Goal: Book appointment/travel/reservation

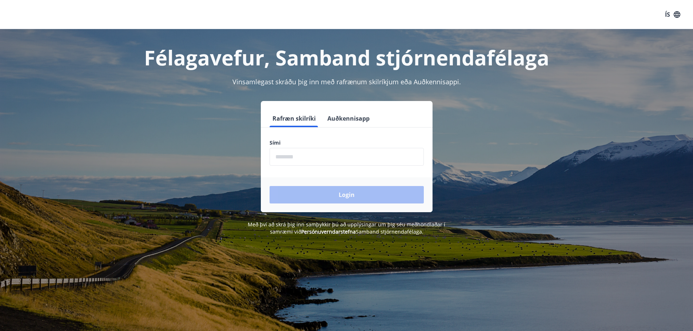
click at [324, 155] on input "phone" at bounding box center [346, 157] width 154 height 18
type input "********"
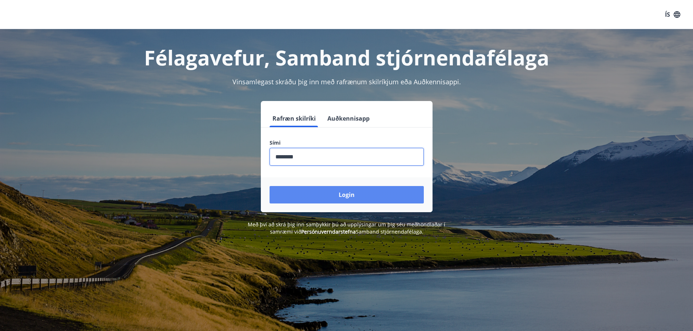
click at [317, 193] on button "Login" at bounding box center [346, 194] width 154 height 17
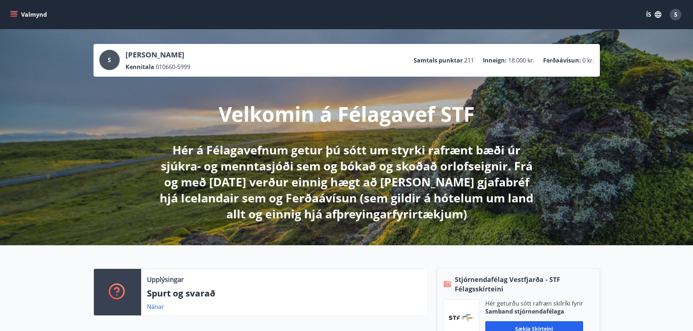
click at [12, 15] on icon "menu" at bounding box center [15, 14] width 8 height 1
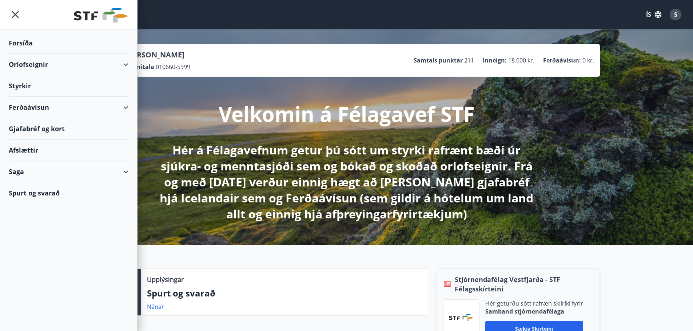
click at [57, 64] on div "Orlofseignir" at bounding box center [69, 64] width 120 height 21
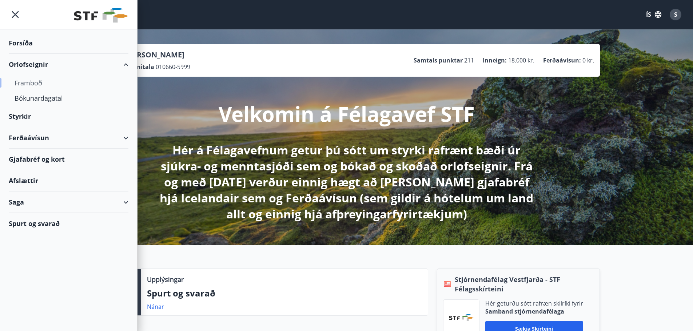
click at [35, 83] on div "Framboð" at bounding box center [69, 82] width 108 height 15
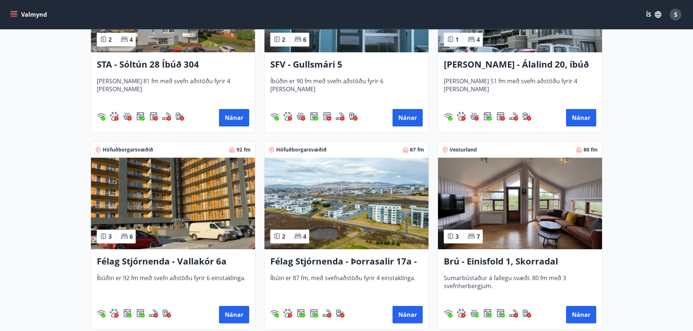
scroll to position [912, 0]
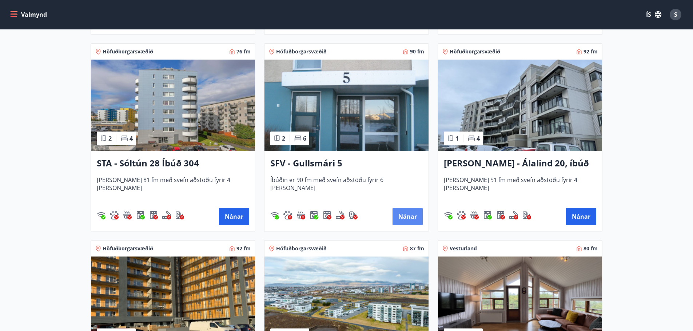
click at [403, 216] on button "Nánar" at bounding box center [407, 216] width 30 height 17
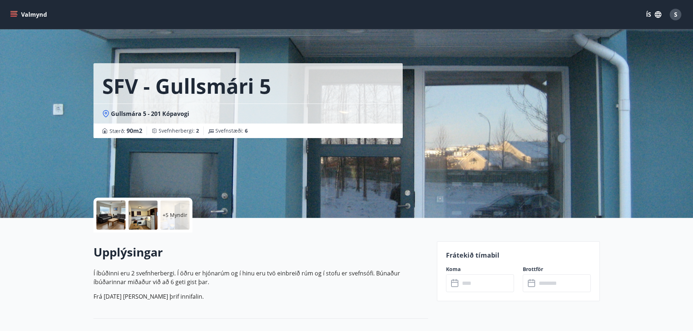
click at [495, 288] on input "text" at bounding box center [487, 284] width 54 height 18
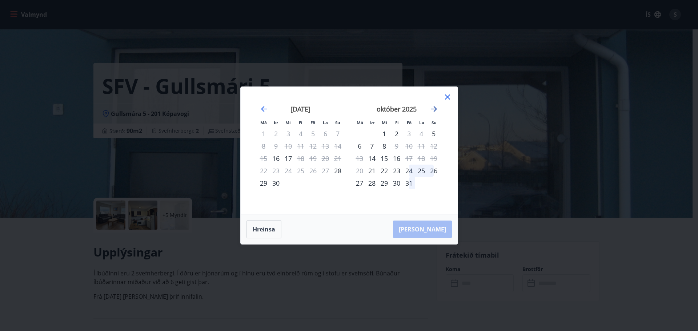
click at [435, 111] on icon "Move forward to switch to the next month." at bounding box center [434, 109] width 6 height 6
click at [447, 100] on icon at bounding box center [447, 97] width 9 height 9
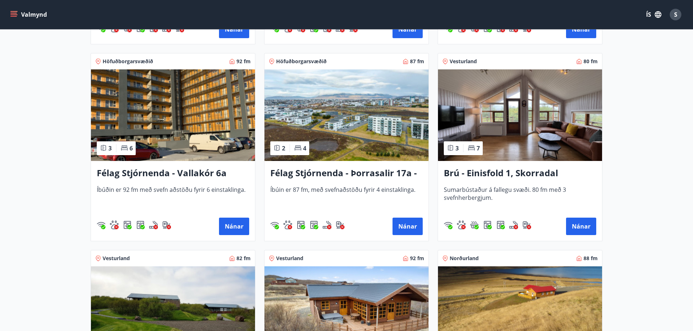
scroll to position [1309, 0]
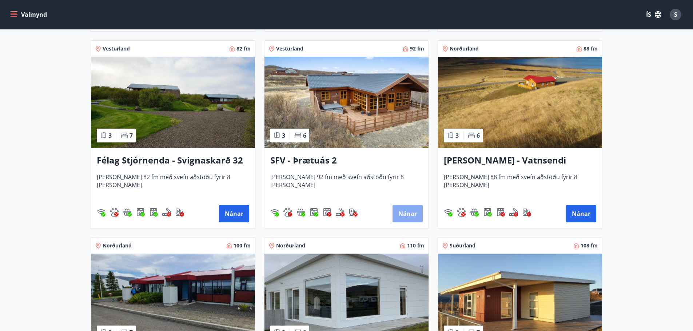
click at [416, 211] on button "Nánar" at bounding box center [407, 213] width 30 height 17
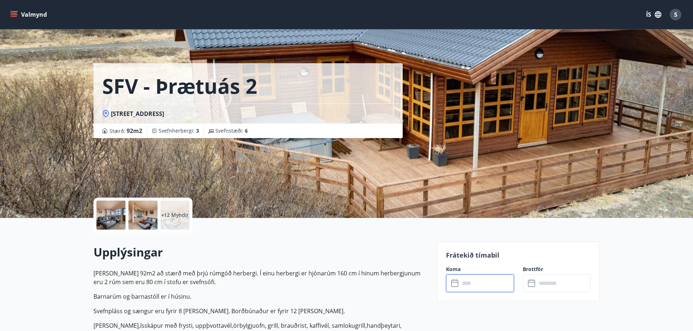
click at [508, 289] on input "text" at bounding box center [487, 284] width 54 height 18
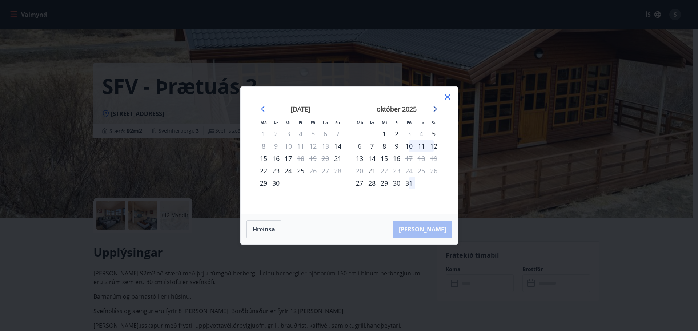
click at [434, 108] on icon "Move forward to switch to the next month." at bounding box center [434, 109] width 9 height 9
click at [447, 94] on icon at bounding box center [447, 97] width 9 height 9
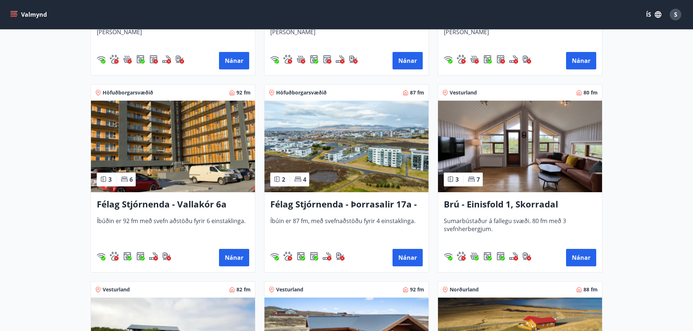
scroll to position [1091, 0]
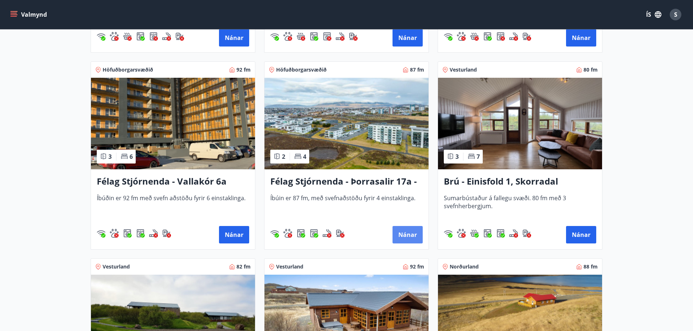
click at [396, 232] on button "Nánar" at bounding box center [407, 234] width 30 height 17
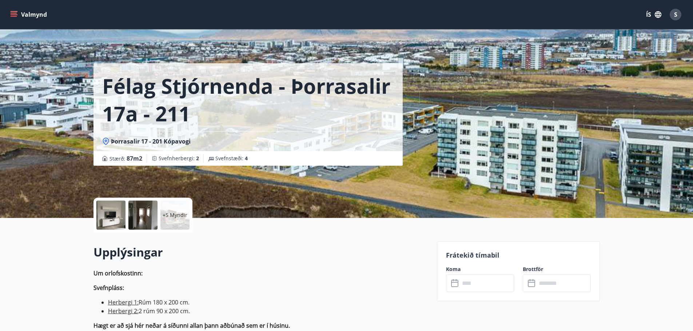
click at [114, 219] on div at bounding box center [110, 215] width 29 height 29
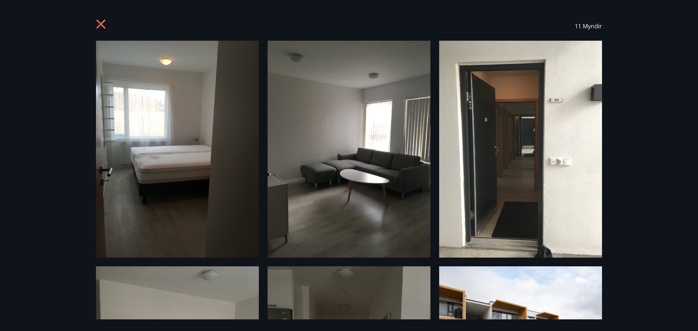
click at [100, 24] on icon at bounding box center [100, 24] width 9 height 9
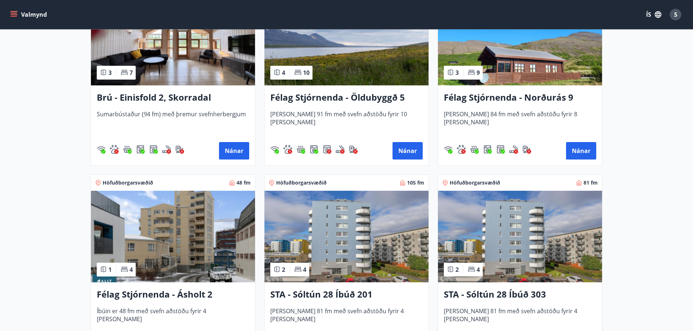
scroll to position [655, 0]
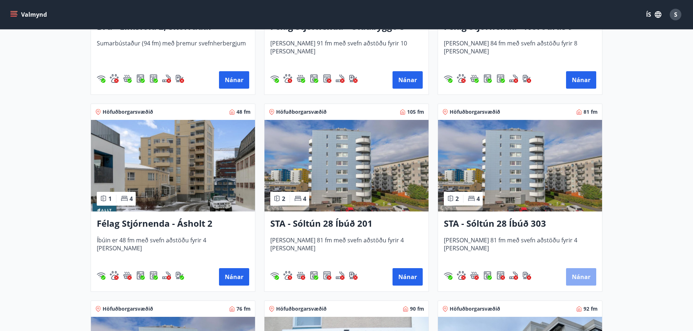
click at [585, 273] on button "Nánar" at bounding box center [581, 276] width 30 height 17
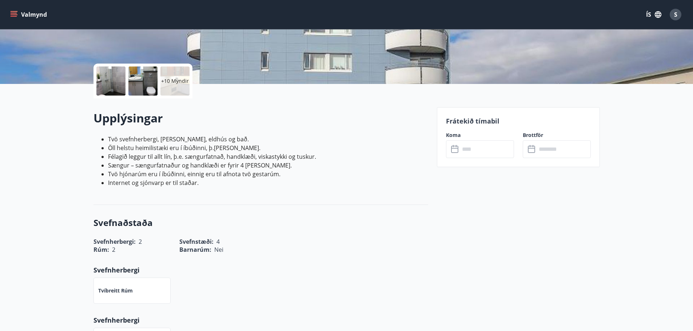
scroll to position [145, 0]
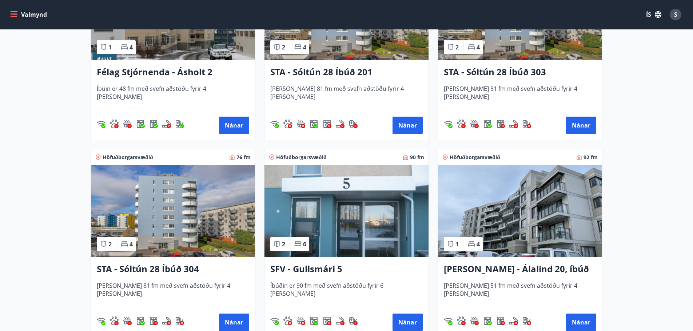
scroll to position [874, 0]
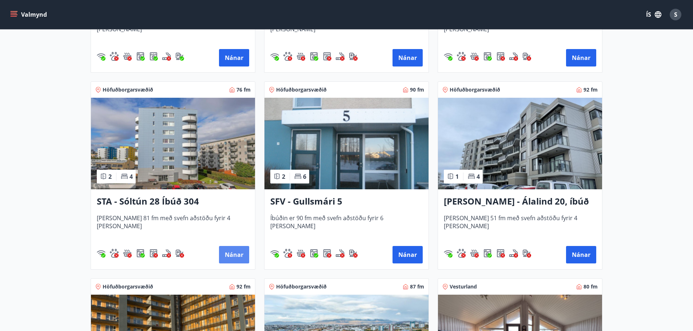
click at [235, 254] on button "Nánar" at bounding box center [234, 254] width 30 height 17
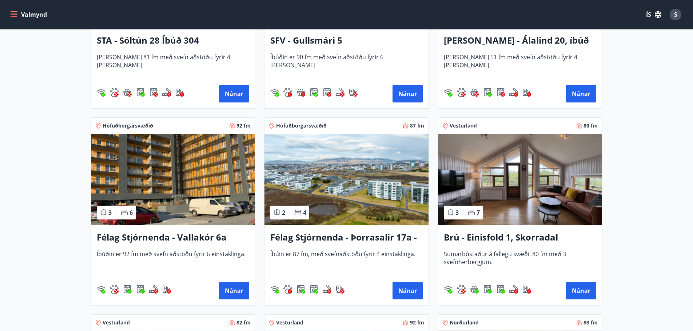
scroll to position [1055, 0]
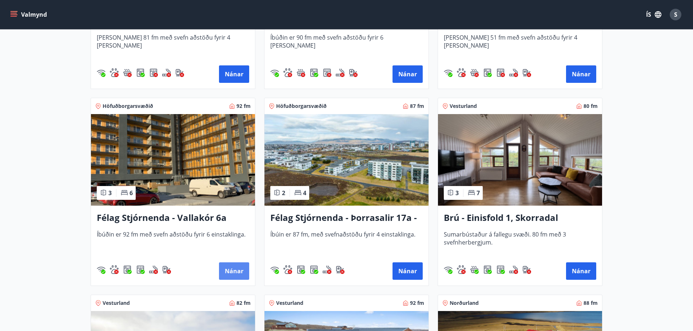
click at [233, 268] on button "Nánar" at bounding box center [234, 271] width 30 height 17
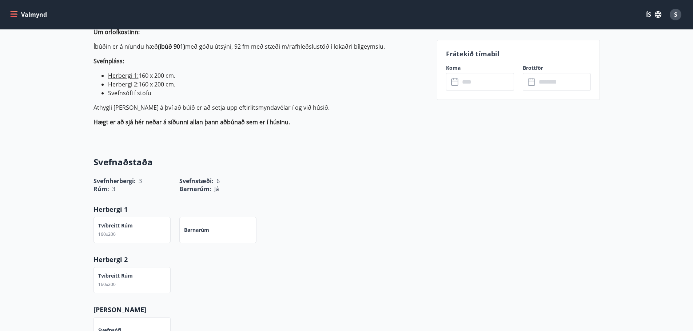
scroll to position [218, 0]
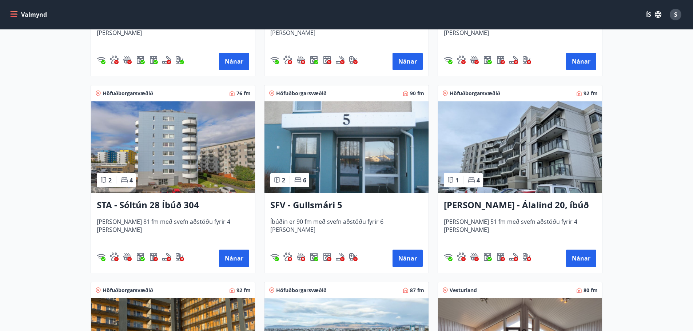
scroll to position [873, 0]
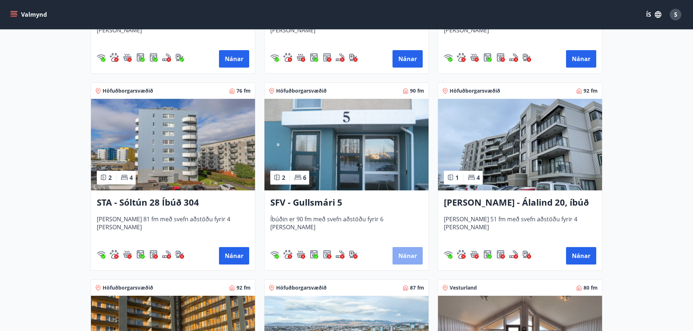
click at [402, 260] on button "Nánar" at bounding box center [407, 255] width 30 height 17
